Goal: Transaction & Acquisition: Obtain resource

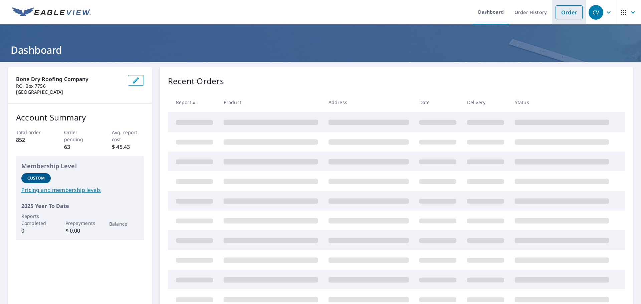
click at [563, 15] on link "Order" at bounding box center [568, 12] width 27 height 14
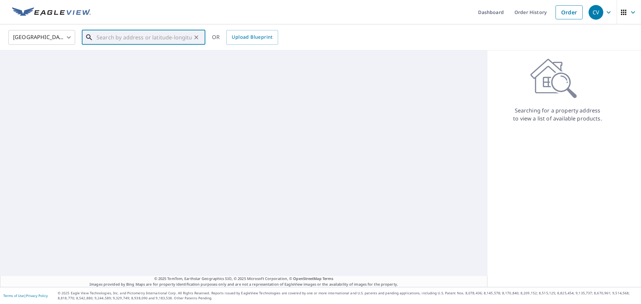
click at [142, 34] on input "text" at bounding box center [143, 37] width 95 height 19
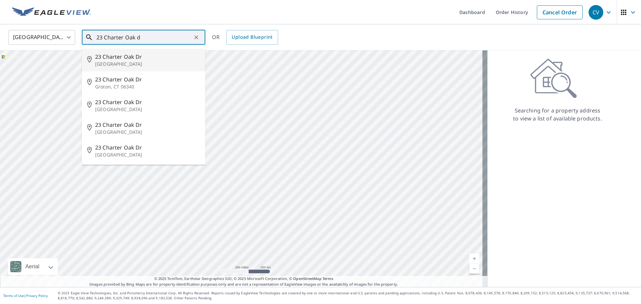
click at [142, 55] on span "23 Charter Oak Dr" at bounding box center [147, 57] width 105 height 8
type input "[STREET_ADDRESS][PERSON_NAME]"
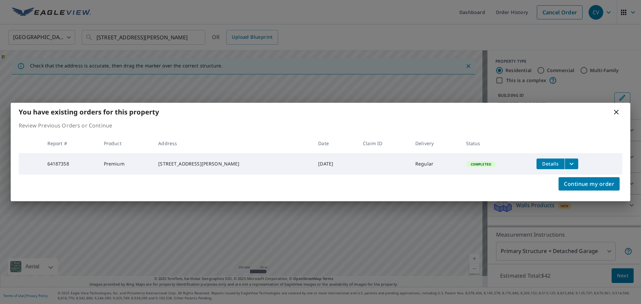
click at [567, 160] on icon "filesDropdownBtn-64187358" at bounding box center [571, 164] width 8 height 8
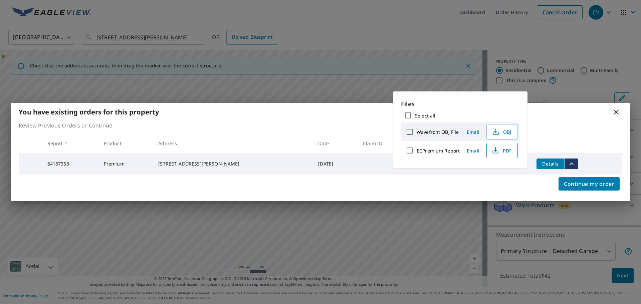
click at [504, 151] on span "PDF" at bounding box center [501, 151] width 21 height 8
click at [616, 110] on icon at bounding box center [616, 112] width 8 height 8
